Goal: Communication & Community: Answer question/provide support

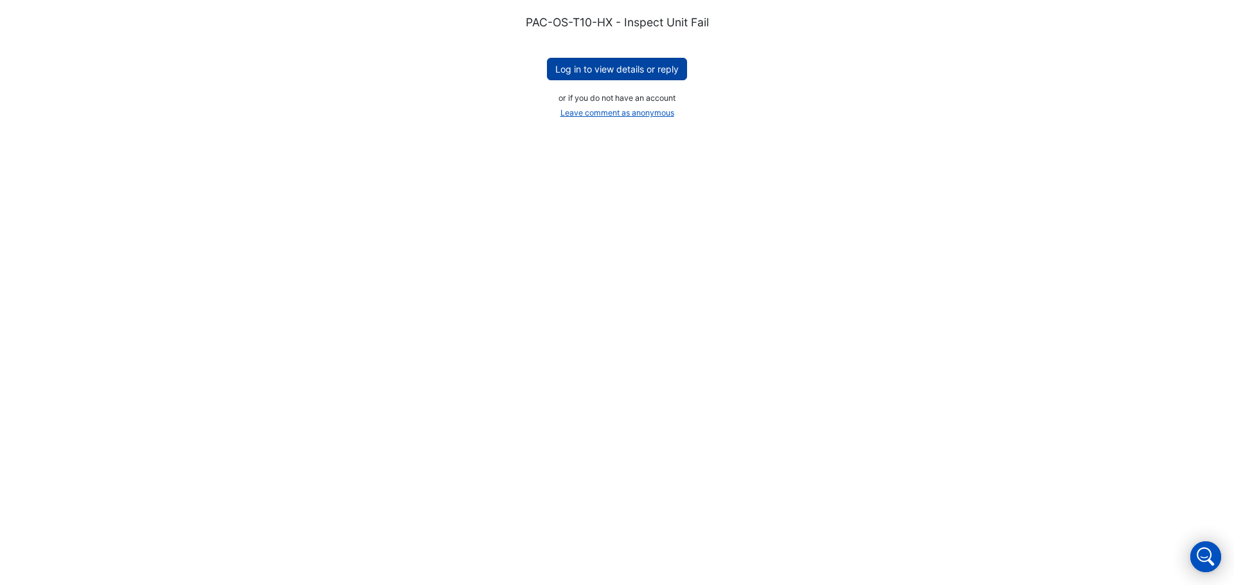
click at [624, 69] on button "Log in to view details or reply" at bounding box center [617, 69] width 140 height 22
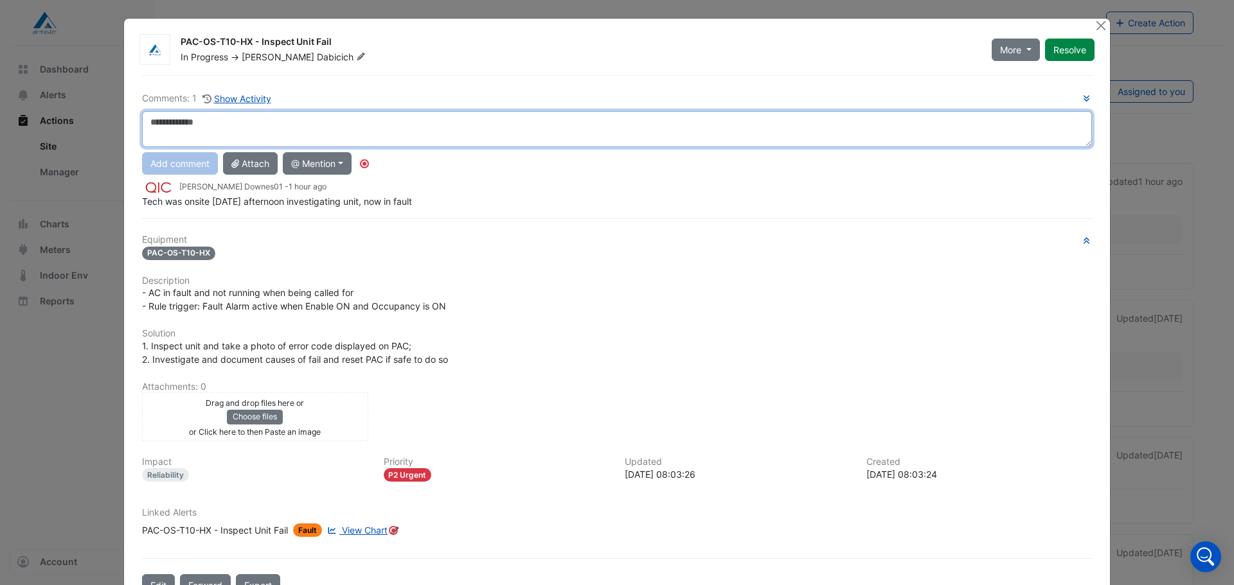
click at [265, 130] on textarea at bounding box center [617, 129] width 950 height 36
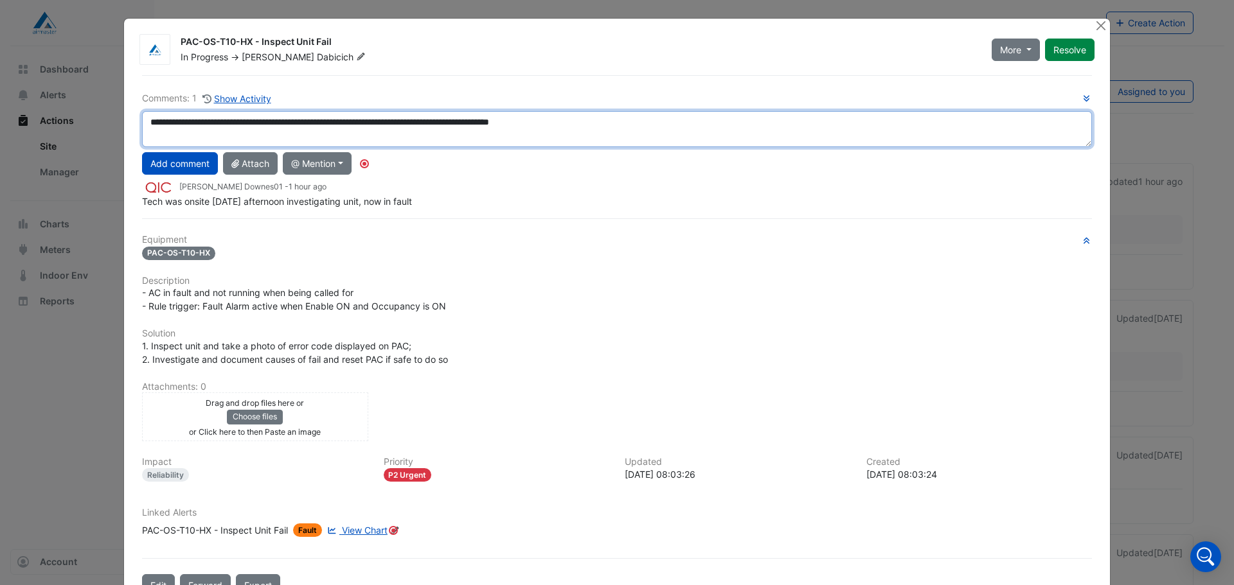
click at [606, 122] on textarea "**********" at bounding box center [617, 129] width 950 height 36
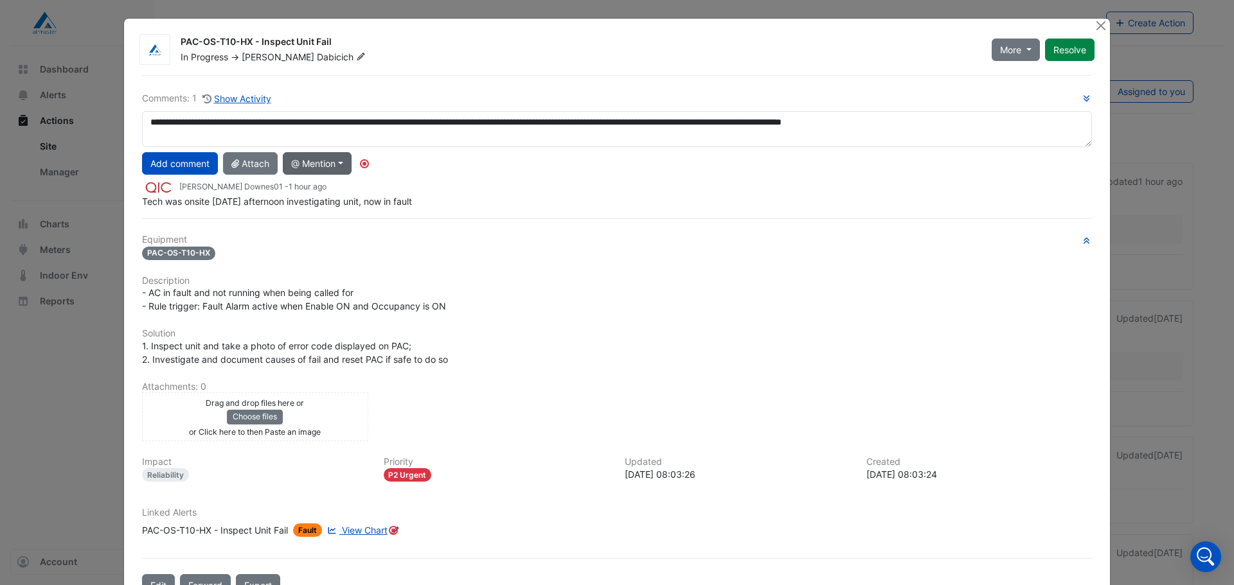
click at [321, 169] on button "@ Mention" at bounding box center [317, 163] width 69 height 22
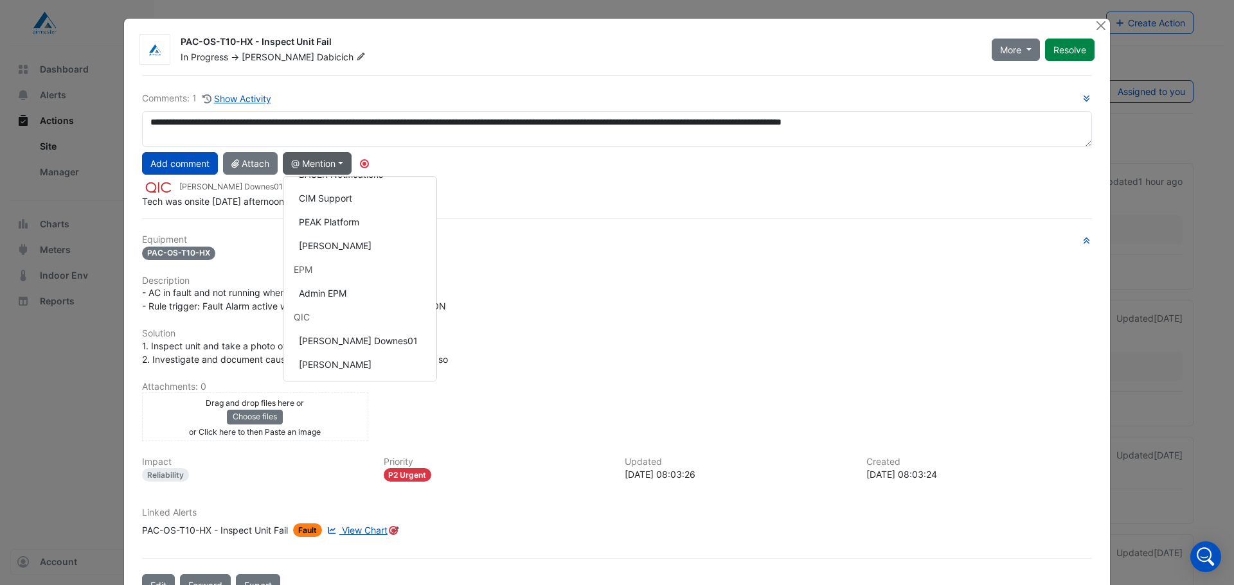
scroll to position [321, 0]
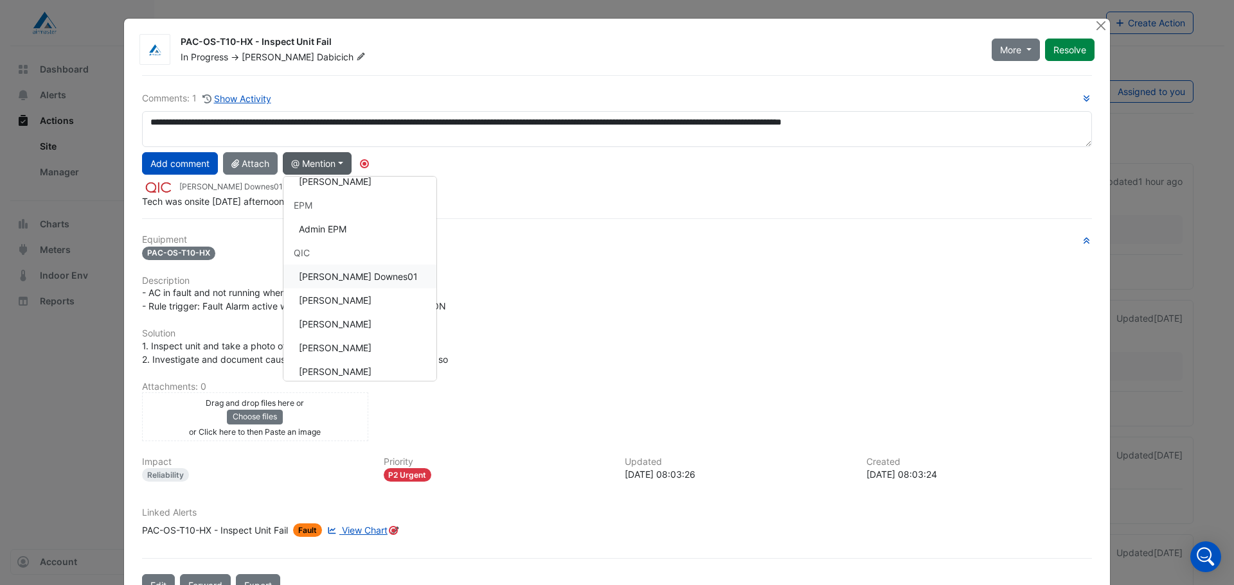
click at [358, 279] on button "[PERSON_NAME] Downes01" at bounding box center [359, 277] width 153 height 24
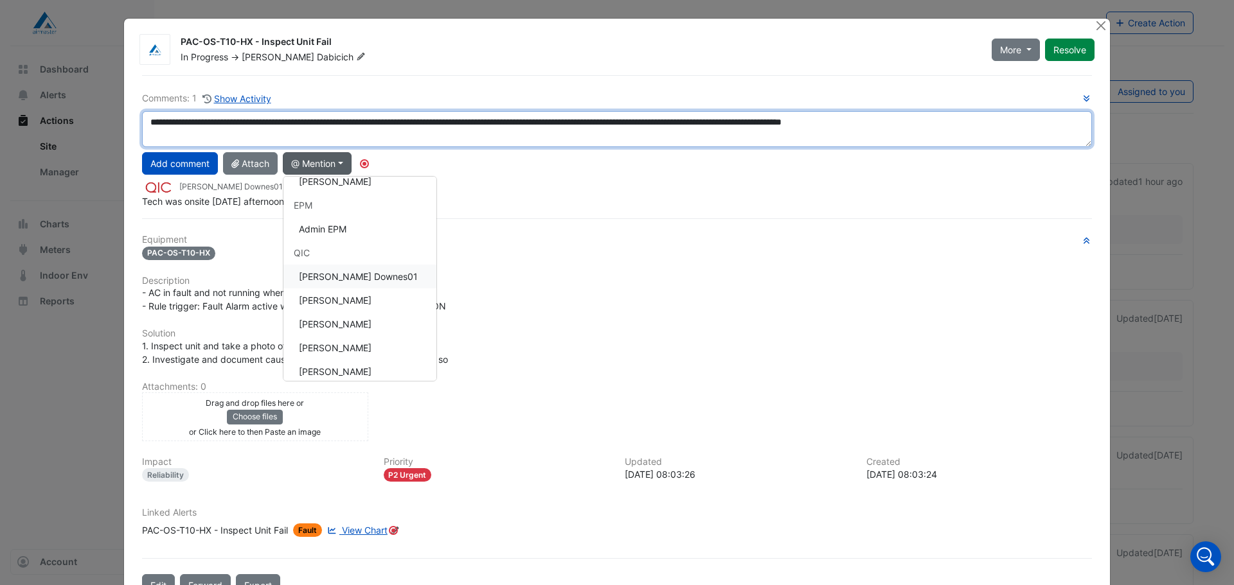
type textarea "**********"
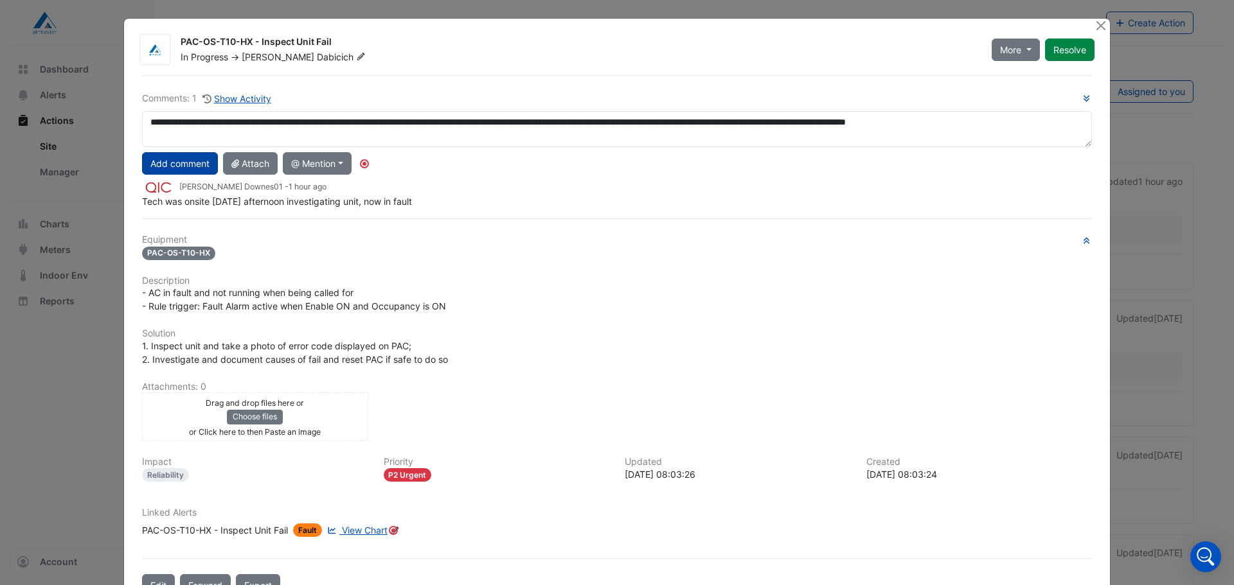
click at [181, 164] on button "Add comment" at bounding box center [180, 163] width 76 height 22
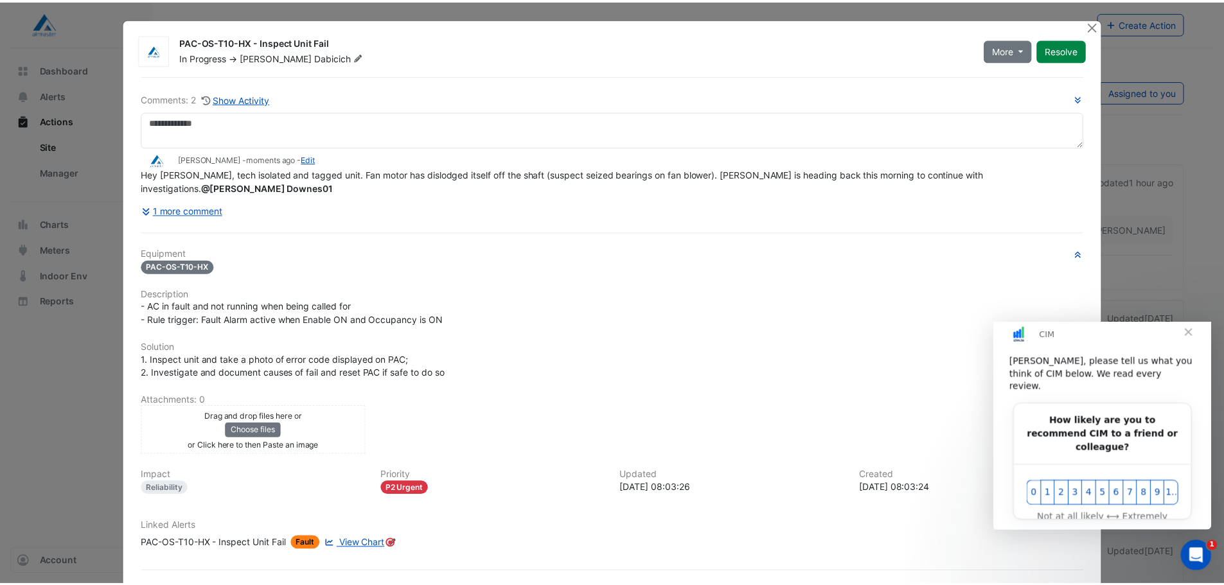
scroll to position [0, 0]
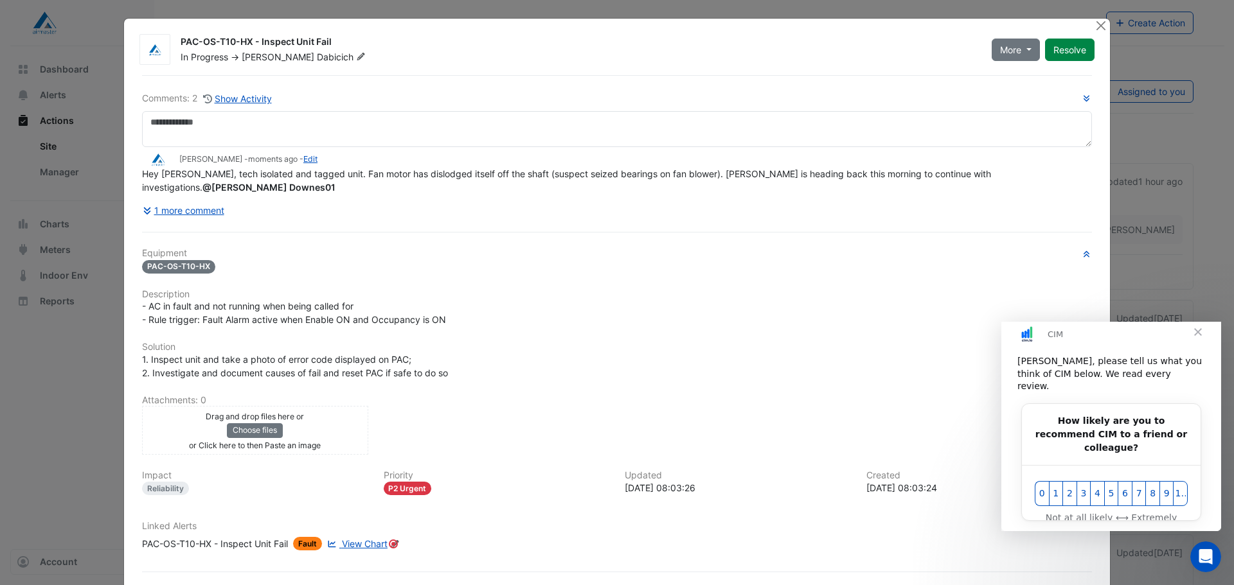
click at [1205, 344] on span "Close" at bounding box center [1197, 331] width 46 height 46
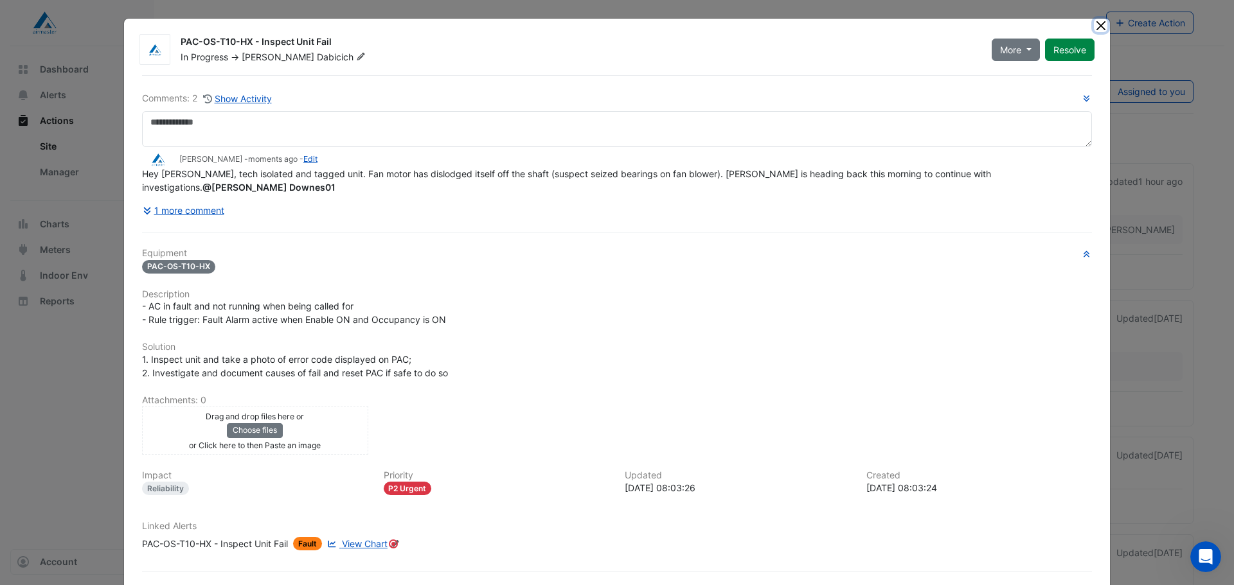
click at [1099, 29] on button "Close" at bounding box center [1099, 25] width 13 height 13
